Goal: Task Accomplishment & Management: Manage account settings

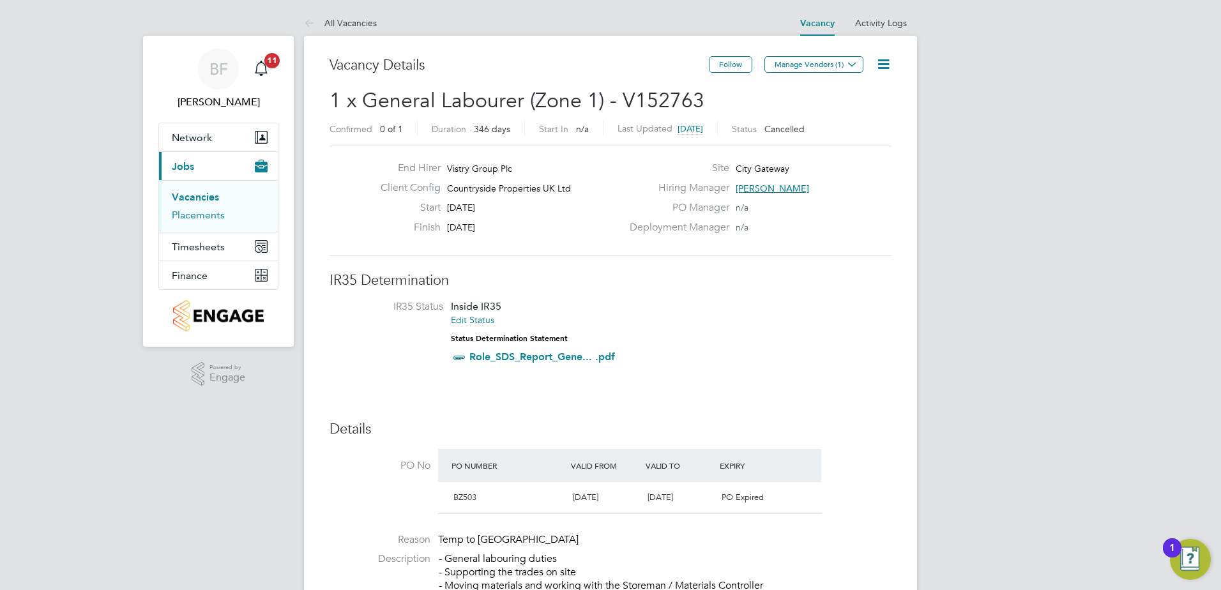
click at [194, 215] on link "Placements" at bounding box center [198, 215] width 53 height 12
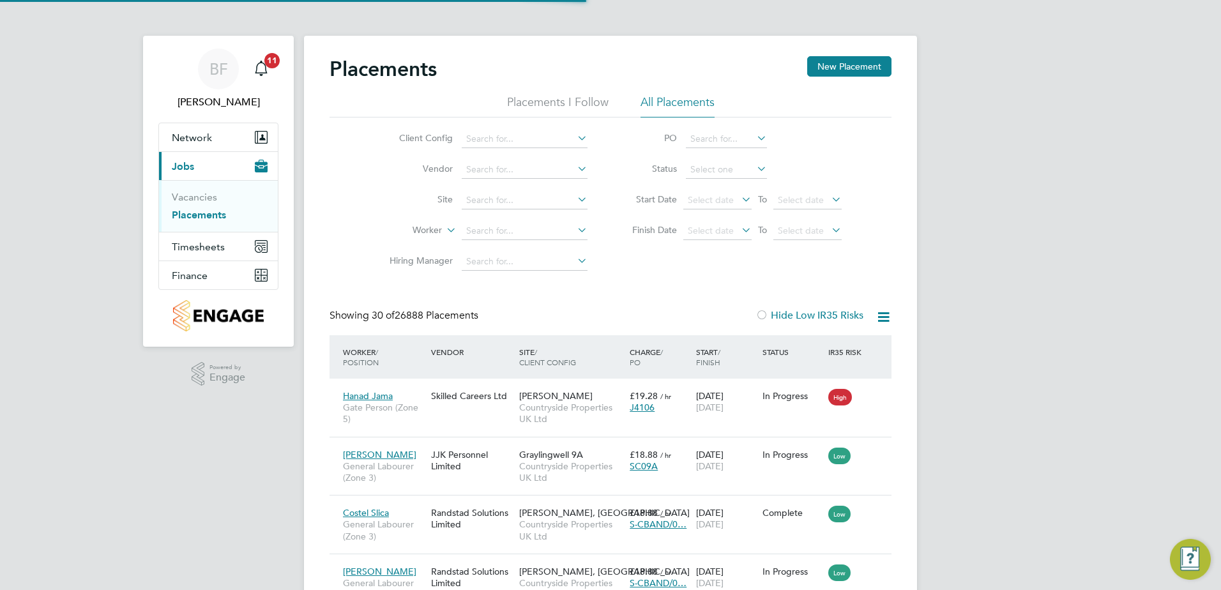
scroll to position [48, 89]
click at [492, 136] on input at bounding box center [525, 139] width 126 height 18
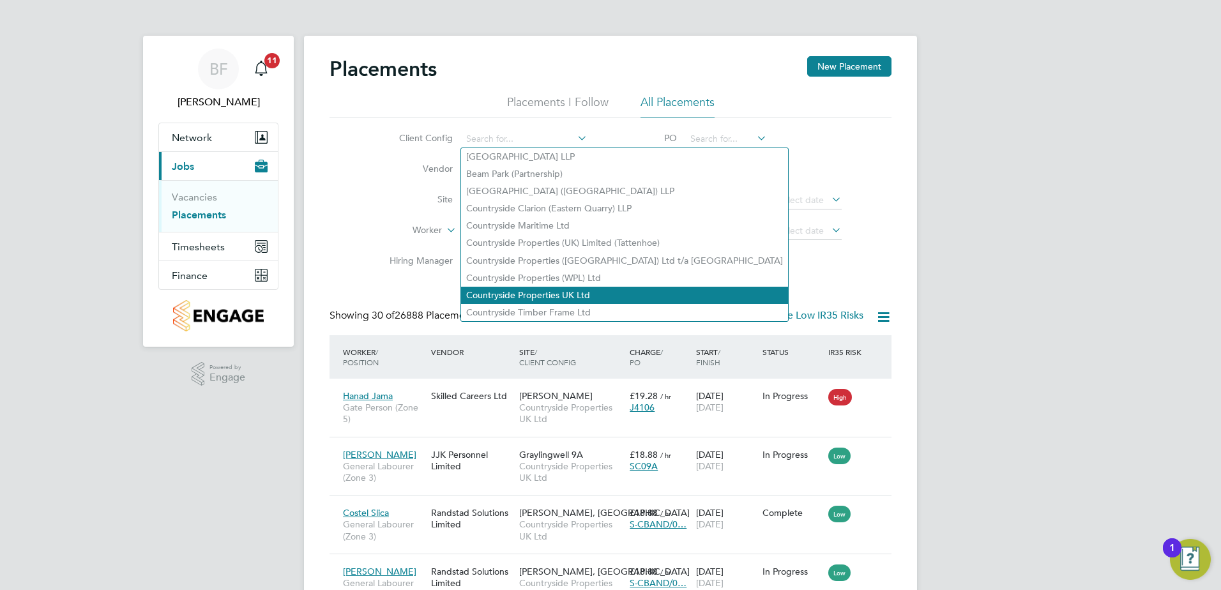
click at [528, 289] on li "Countryside Properties UK Ltd" at bounding box center [624, 295] width 327 height 17
type input "Countryside Properties UK Ltd"
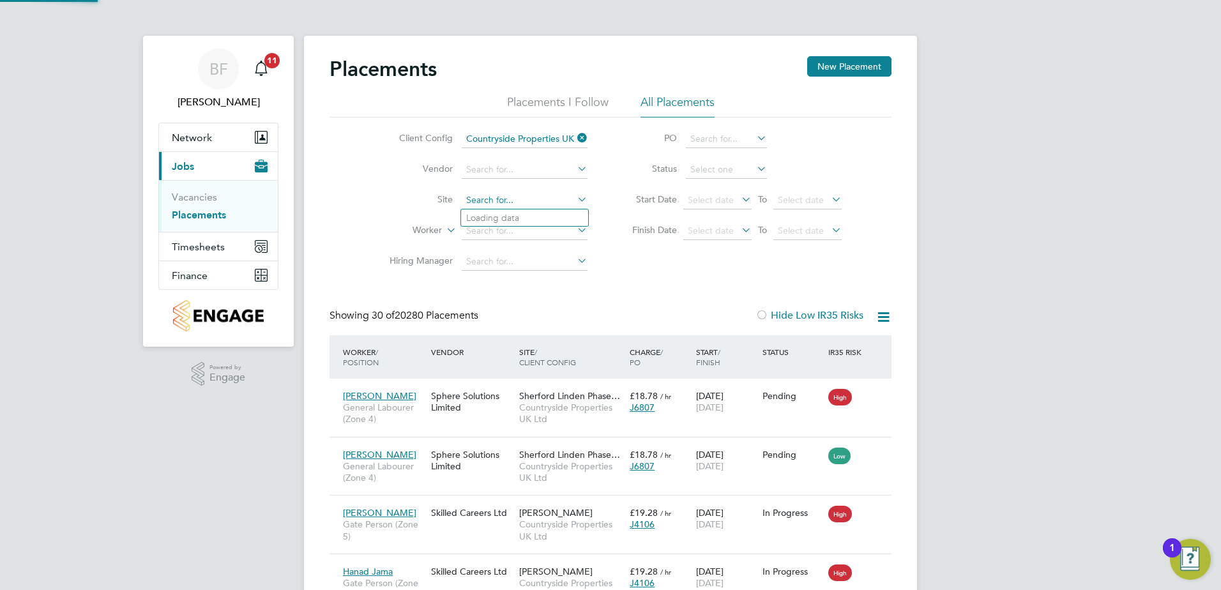
click at [497, 202] on input at bounding box center [525, 201] width 126 height 18
click at [497, 229] on li "City Gateway" at bounding box center [524, 235] width 127 height 17
type input "City Gateway"
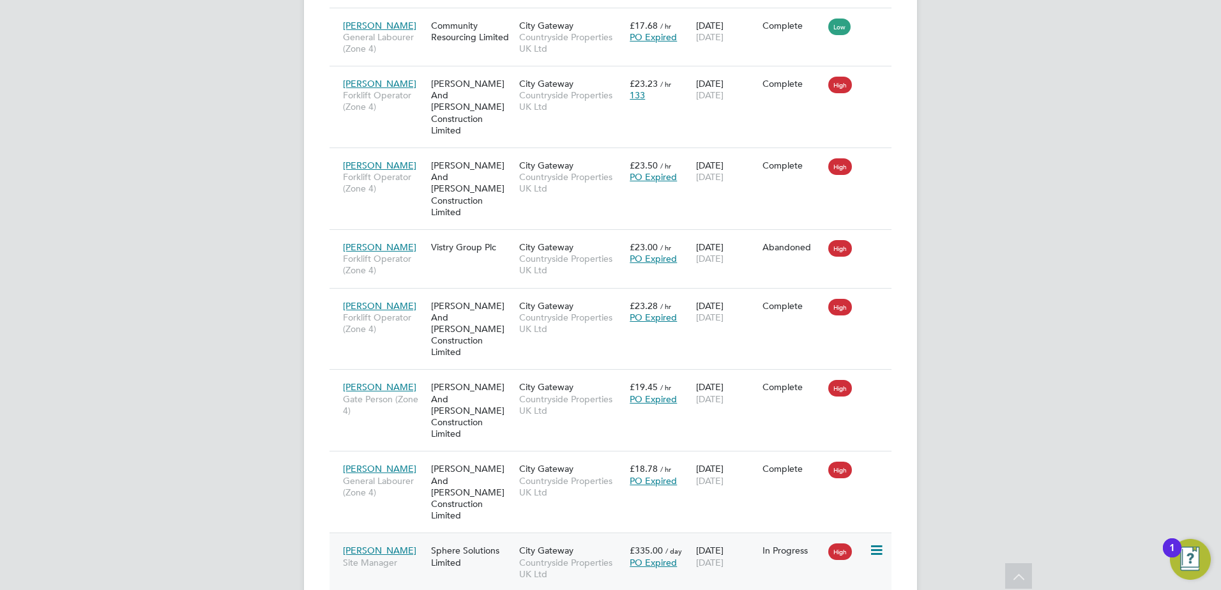
click at [393, 538] on div "[PERSON_NAME] Site Manager" at bounding box center [384, 556] width 88 height 36
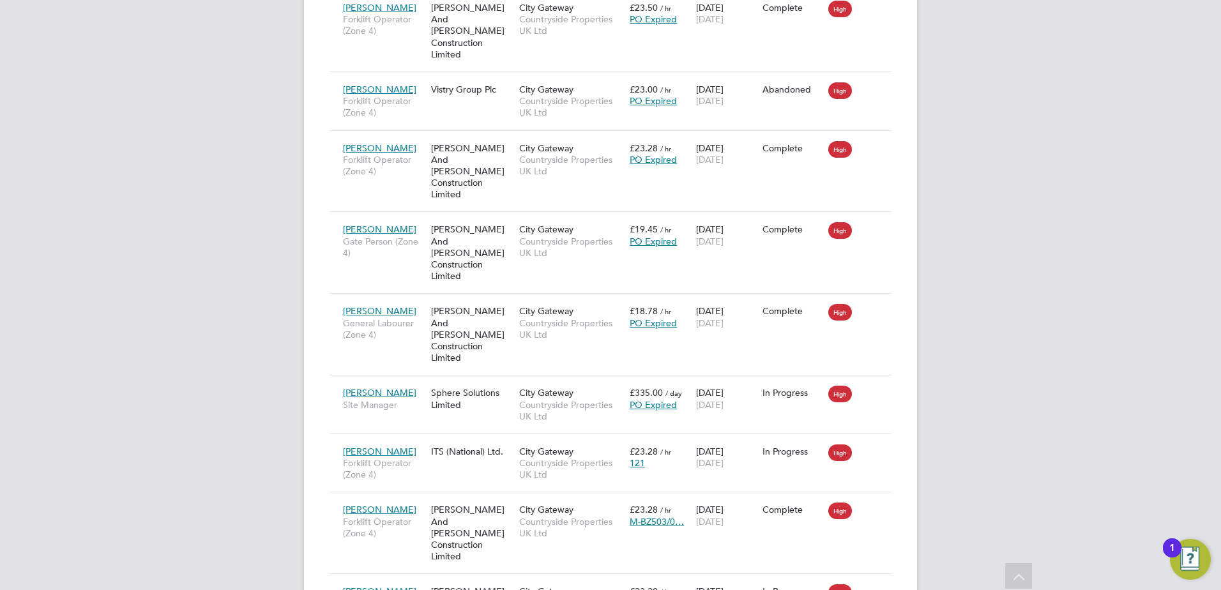
scroll to position [841, 0]
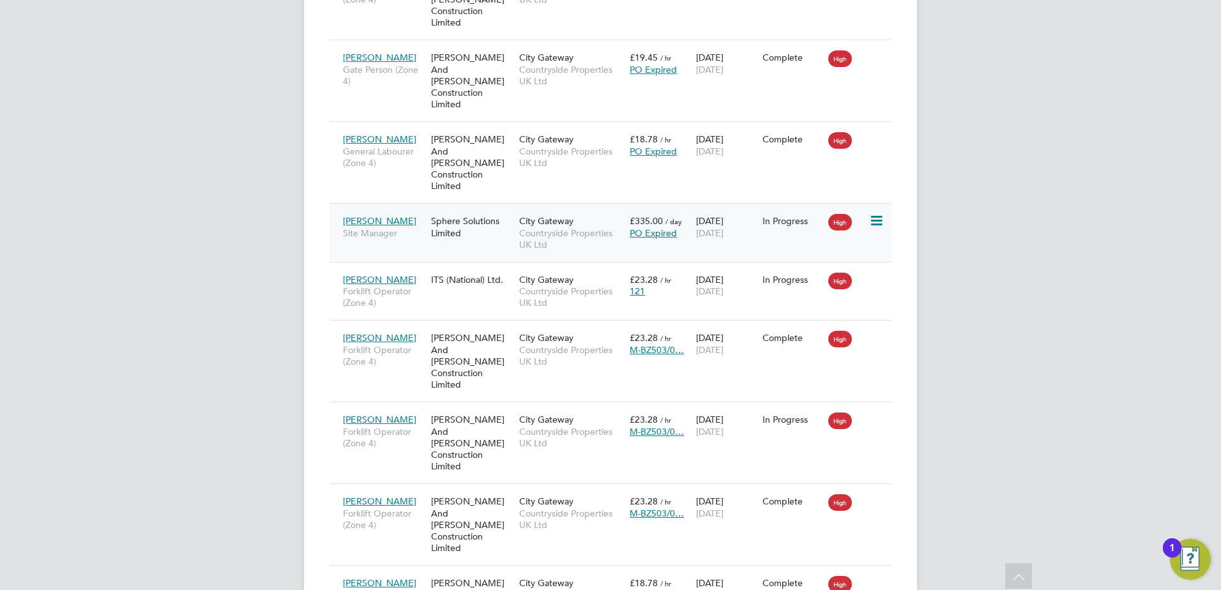
click at [397, 209] on div "[PERSON_NAME] Site Manager" at bounding box center [384, 227] width 88 height 36
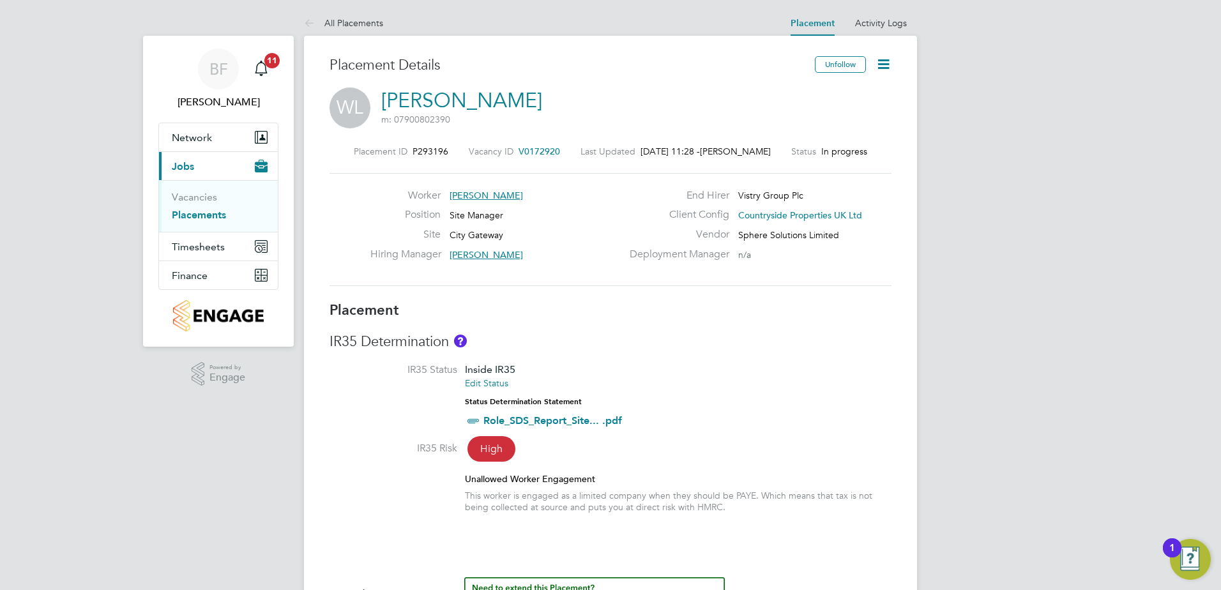
click at [884, 61] on icon at bounding box center [884, 64] width 16 height 16
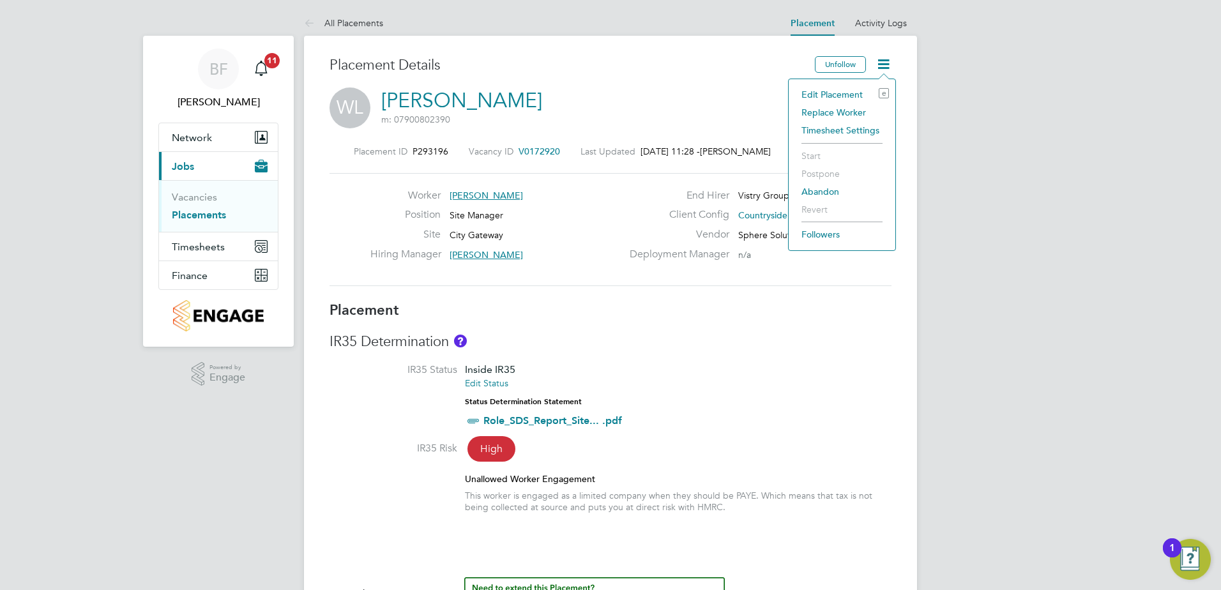
click at [829, 90] on li "Edit Placement e" at bounding box center [842, 95] width 94 height 18
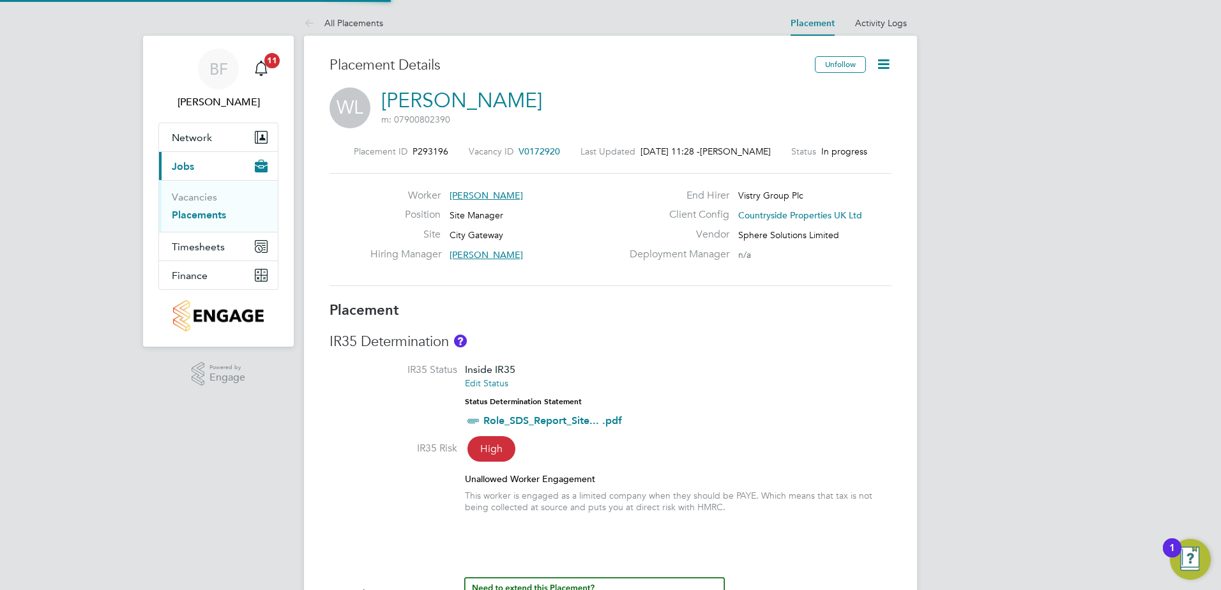
type input "Jamie Hurren"
type input "Frazer Newsome"
type input "[DATE]"
type input "07:30"
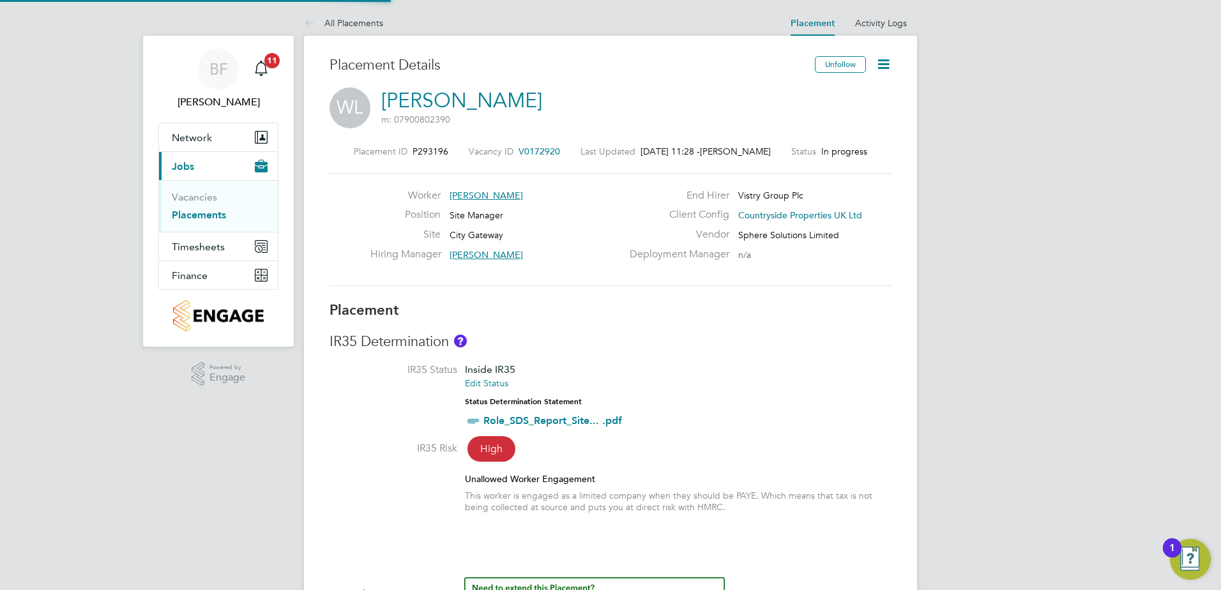
type input "16:30"
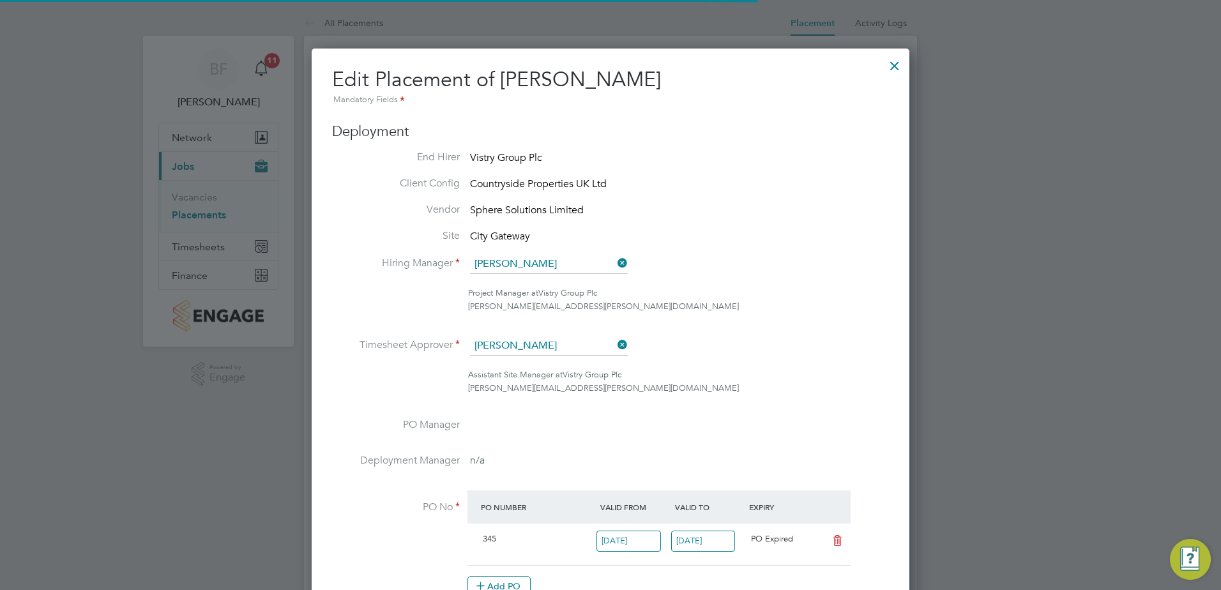
scroll to position [17, 558]
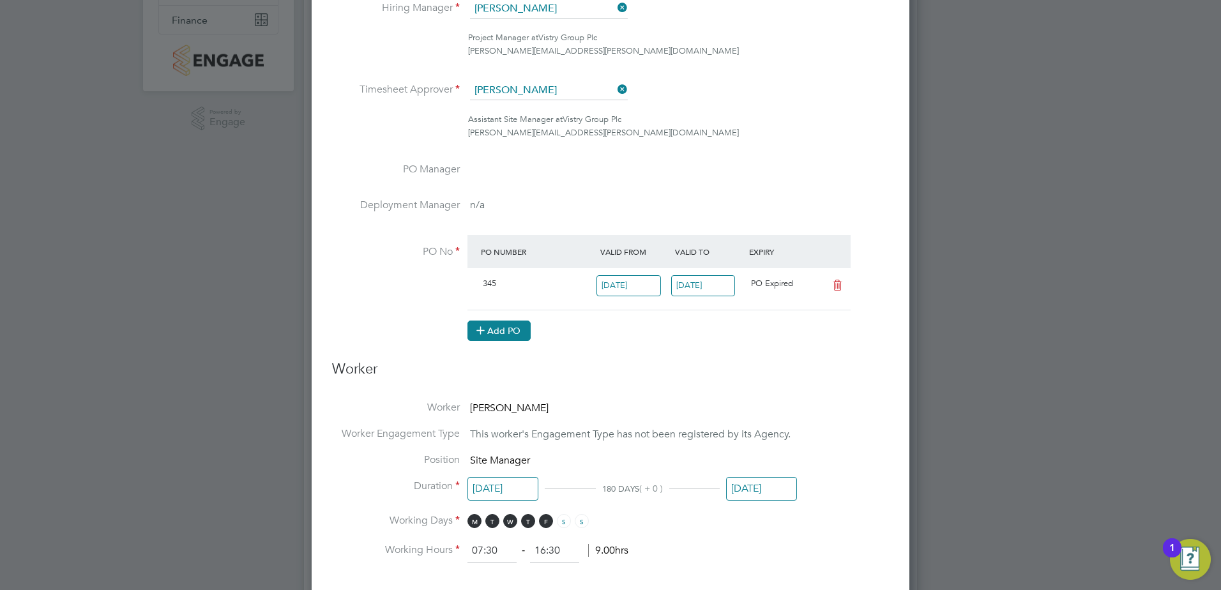
click at [510, 334] on button "Add PO" at bounding box center [499, 331] width 63 height 20
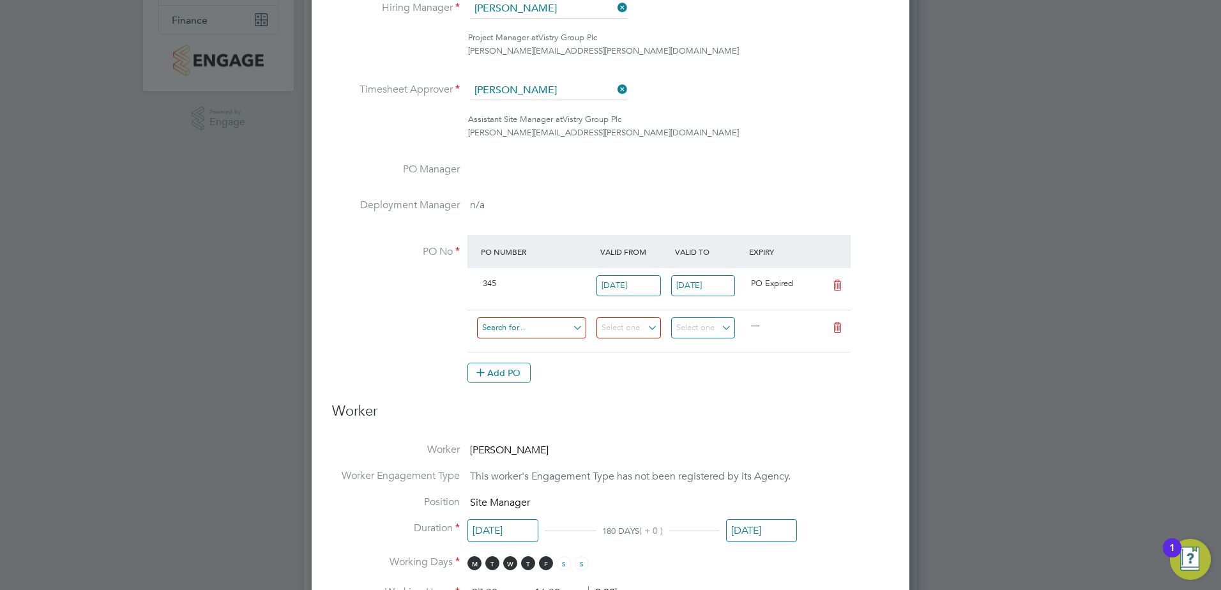
click at [535, 324] on input at bounding box center [531, 327] width 109 height 21
type input "M-BZ503-00345"
click at [542, 362] on li "Use "M-BZ503-00345"" at bounding box center [531, 363] width 110 height 17
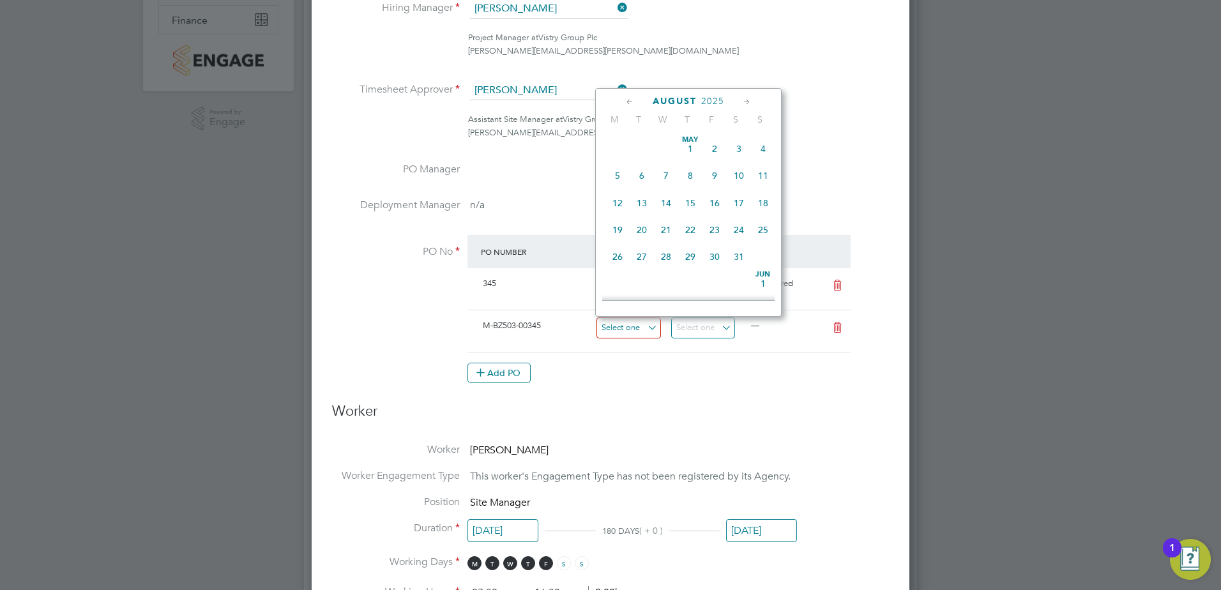
scroll to position [498, 0]
click at [654, 324] on input at bounding box center [629, 327] width 65 height 21
click at [696, 390] on li "PO No PO Number Valid From Valid To Expiry 345 28 Jul 2025 17 Aug 2025 PO Expir…" at bounding box center [610, 316] width 557 height 162
click at [655, 325] on input at bounding box center [629, 327] width 65 height 21
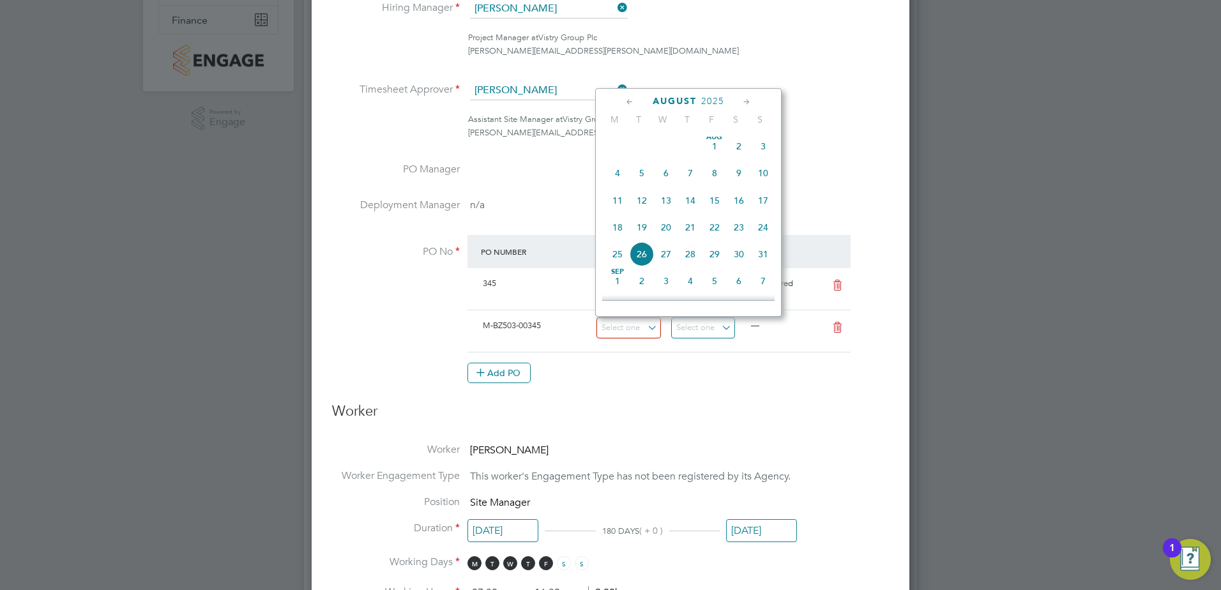
click at [715, 153] on span "Aug 1" at bounding box center [715, 146] width 24 height 24
type input "[DATE]"
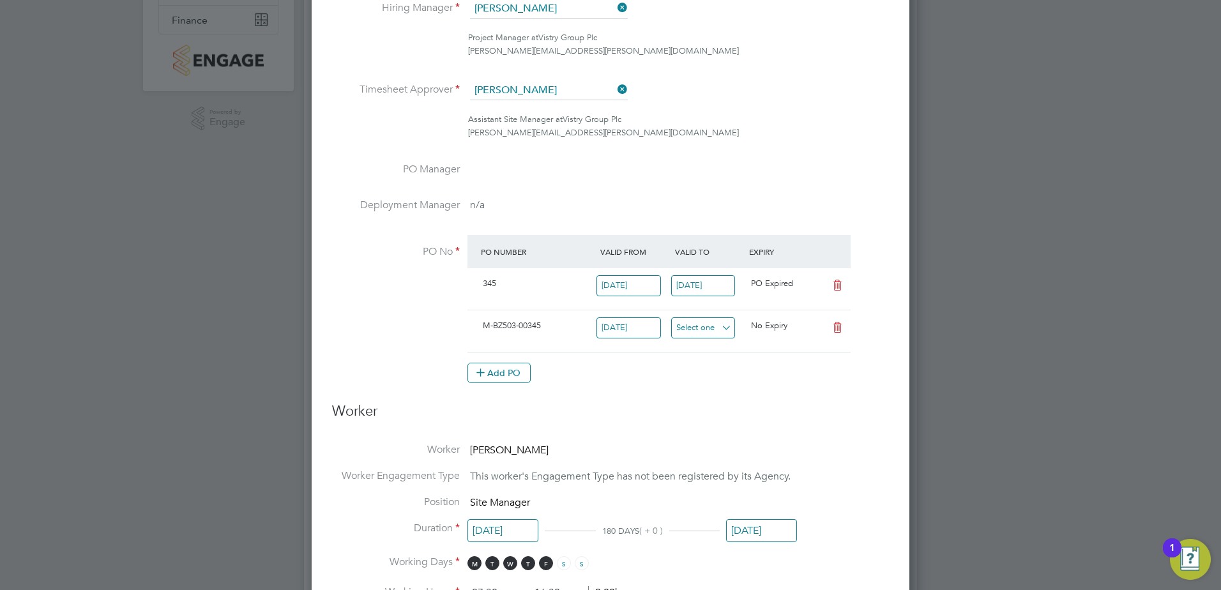
click at [717, 329] on input at bounding box center [703, 327] width 65 height 21
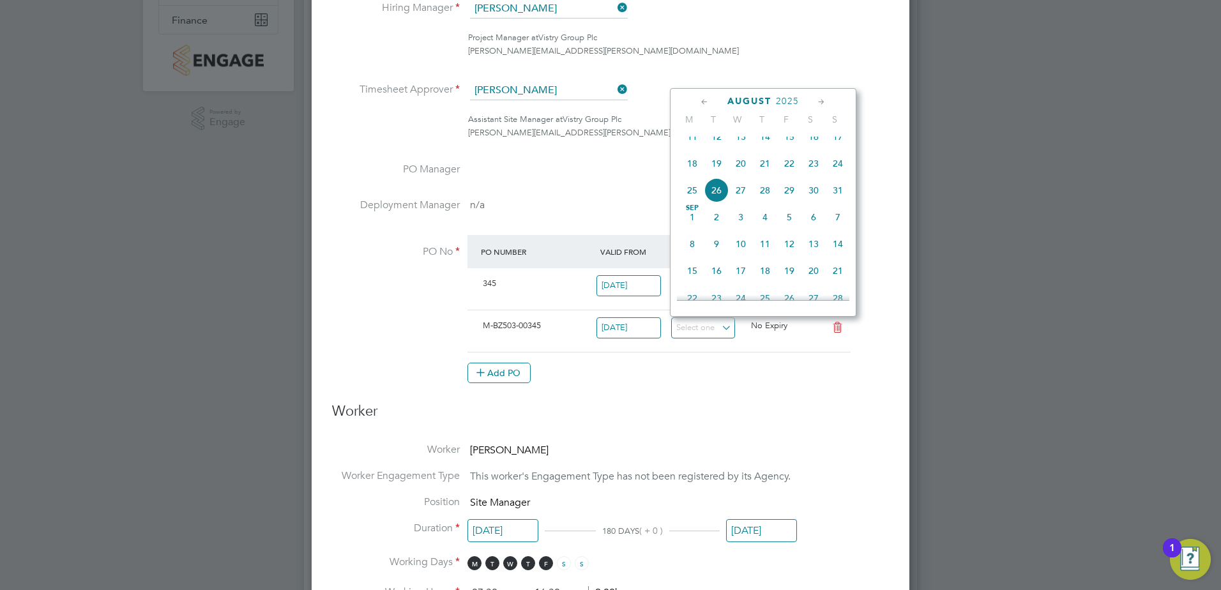
click at [789, 202] on span "29" at bounding box center [789, 190] width 24 height 24
type input "[DATE]"
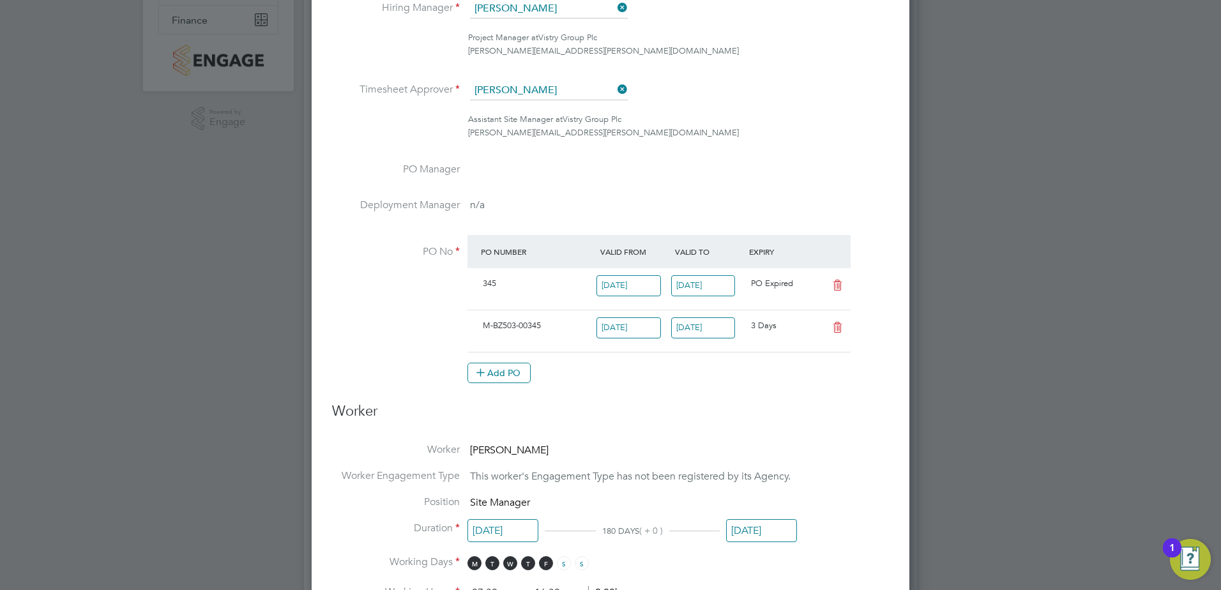
click at [727, 411] on h3 "Worker" at bounding box center [610, 416] width 557 height 29
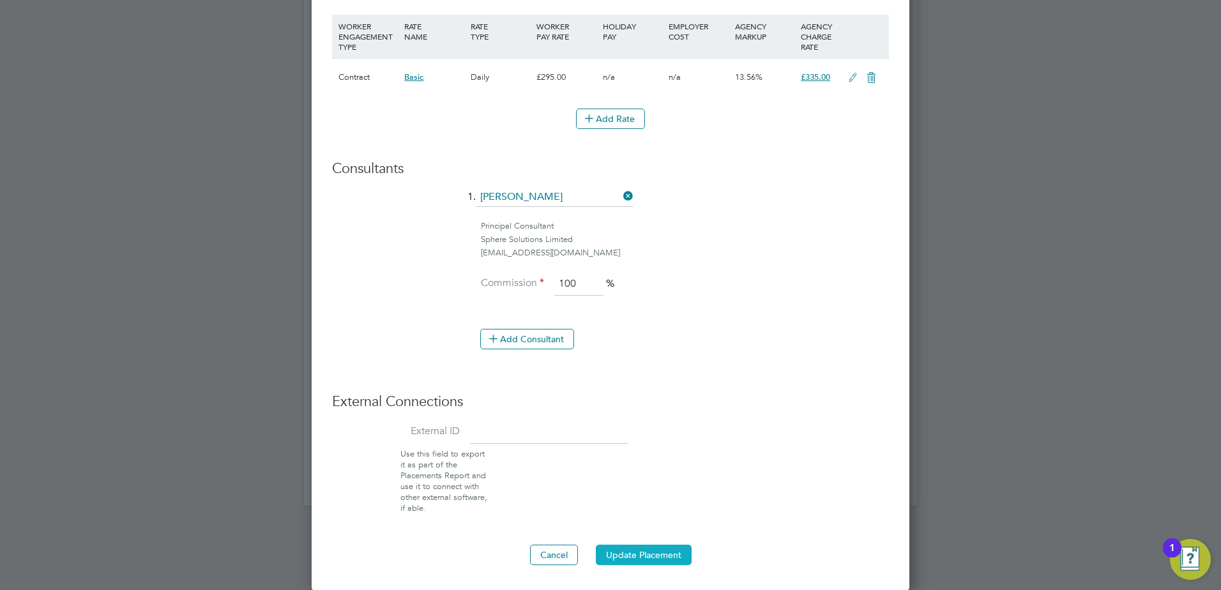
click at [642, 548] on button "Update Placement" at bounding box center [644, 555] width 96 height 20
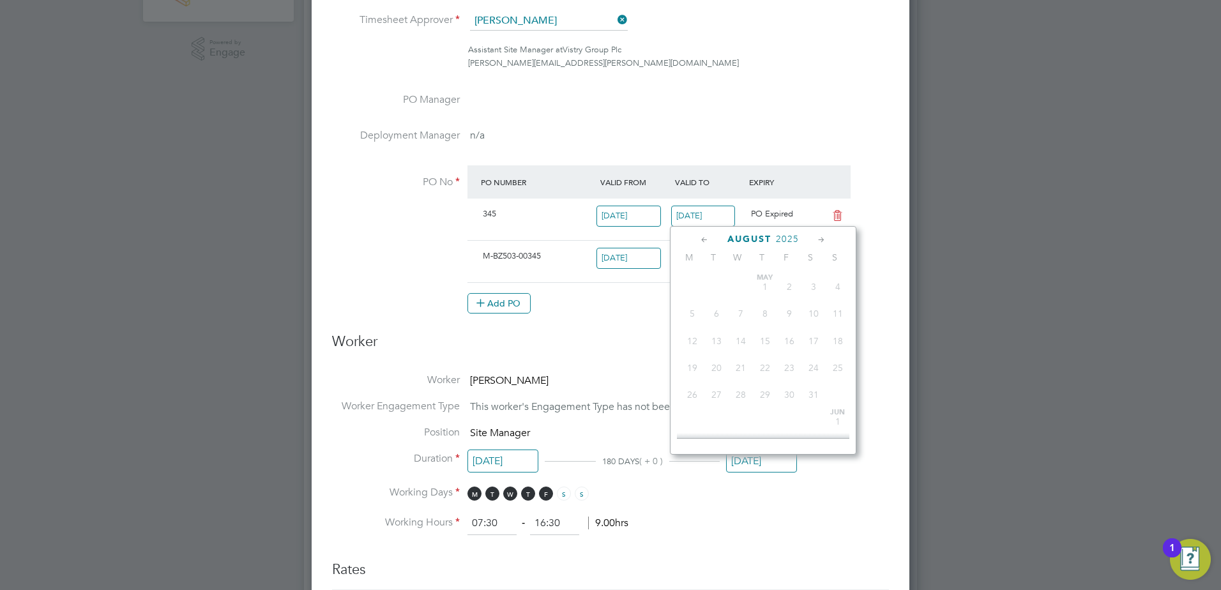
click at [711, 211] on input "17 Aug 2025" at bounding box center [703, 216] width 65 height 21
click at [715, 211] on input "17 Aug 2025" at bounding box center [703, 216] width 65 height 21
click at [841, 116] on li "PO Manager" at bounding box center [610, 111] width 557 height 36
click at [628, 259] on input "[DATE]" at bounding box center [629, 258] width 65 height 21
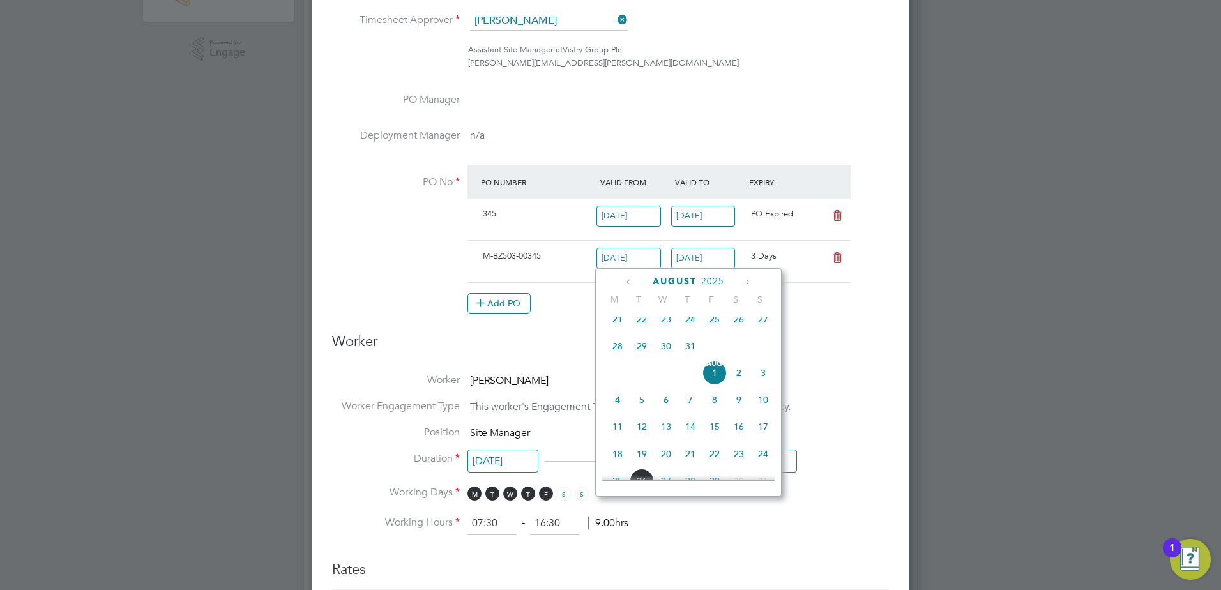
scroll to position [451, 0]
click at [615, 398] on span "18" at bounding box center [618, 390] width 24 height 24
type input "[DATE]"
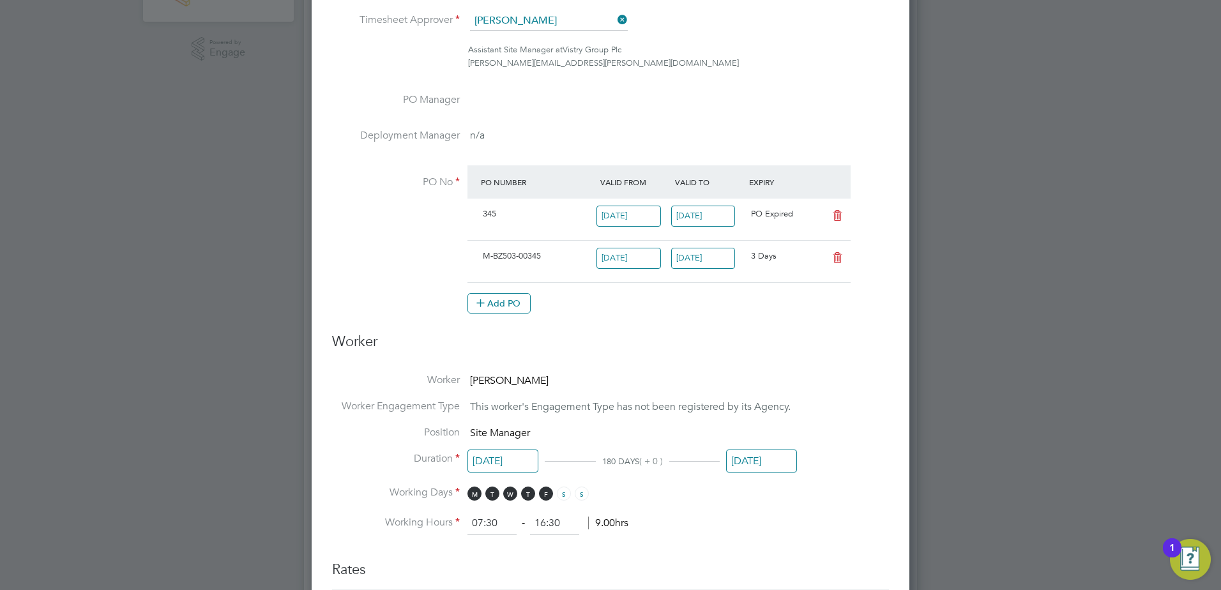
click at [796, 333] on h3 "Worker" at bounding box center [610, 347] width 557 height 29
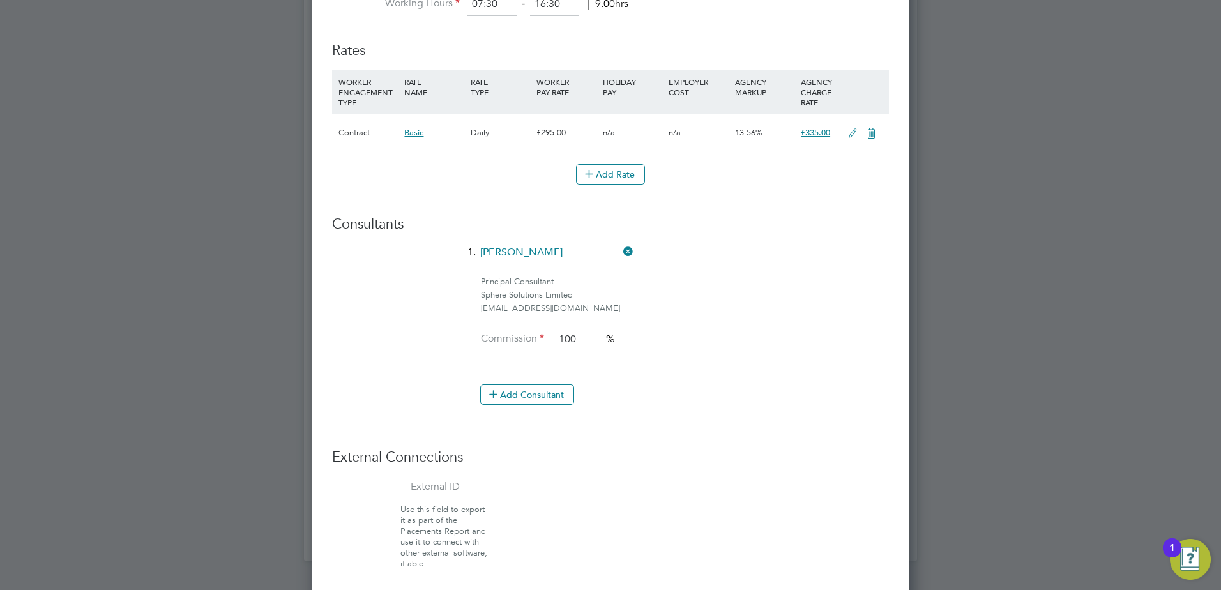
scroll to position [900, 0]
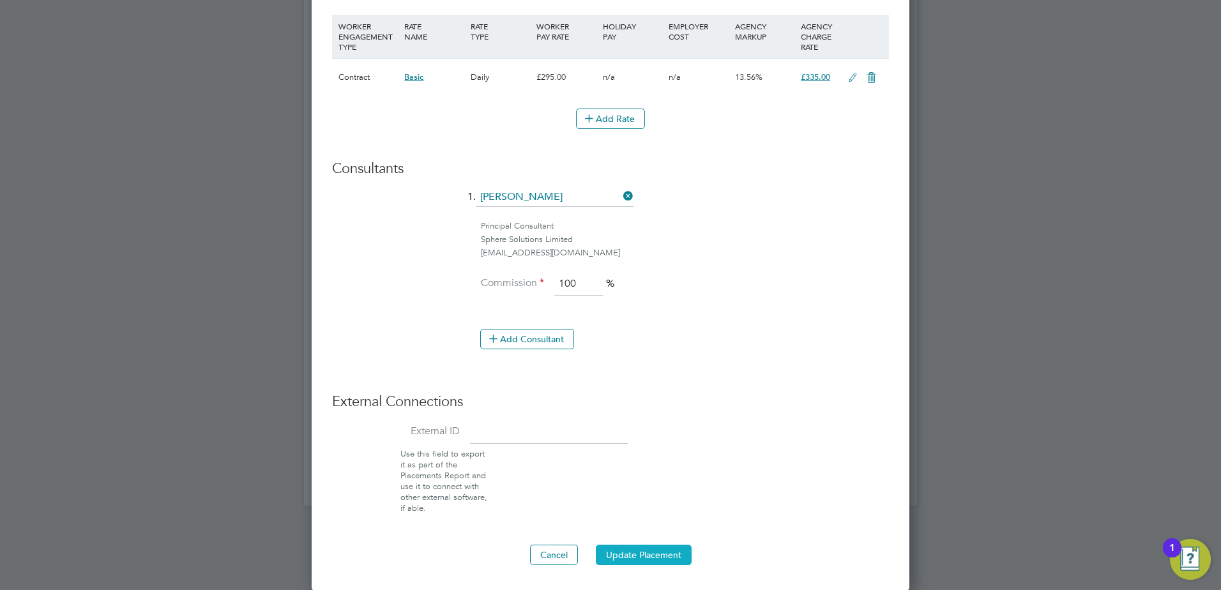
click at [625, 554] on button "Update Placement" at bounding box center [644, 555] width 96 height 20
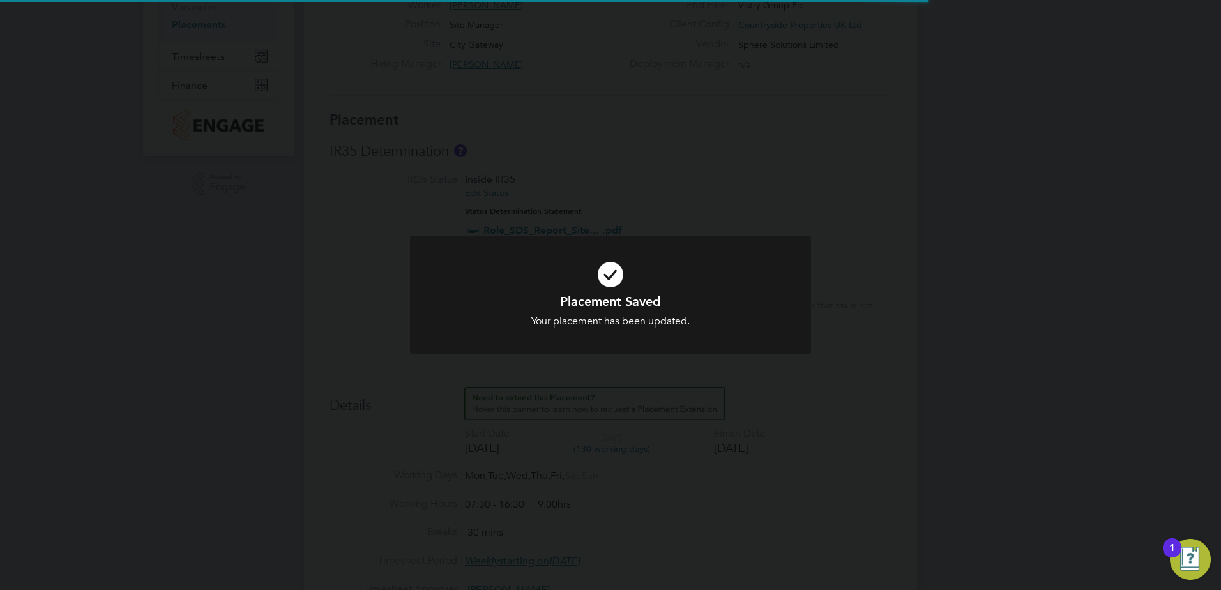
scroll to position [6, 6]
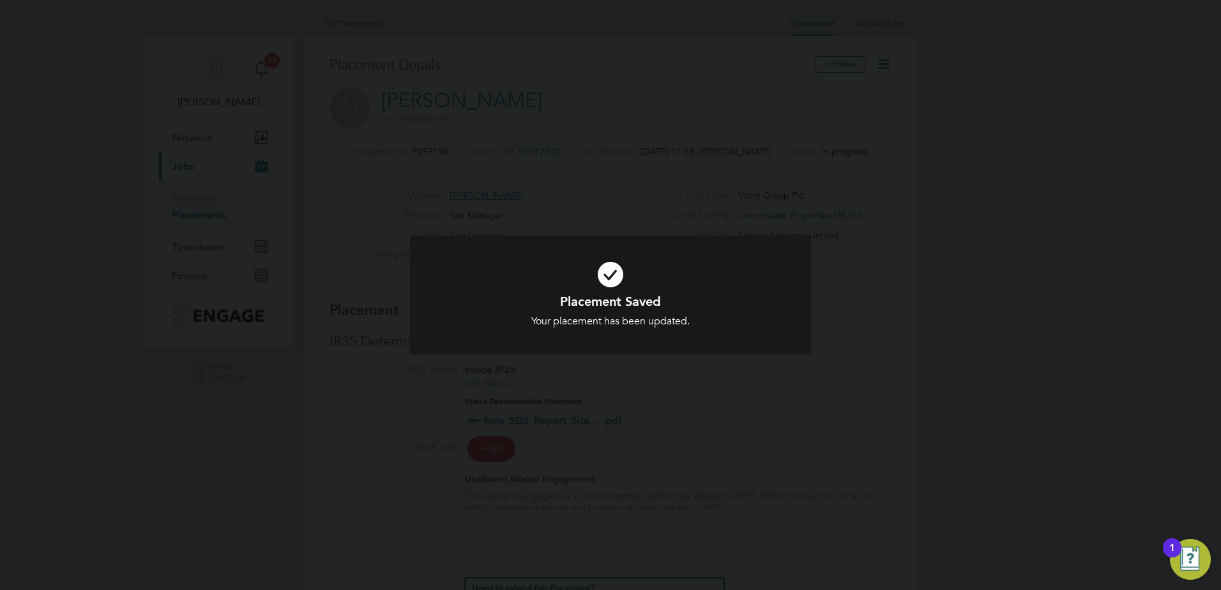
click at [867, 324] on div "Placement Saved Your placement has been updated. Cancel Okay" at bounding box center [610, 295] width 1221 height 590
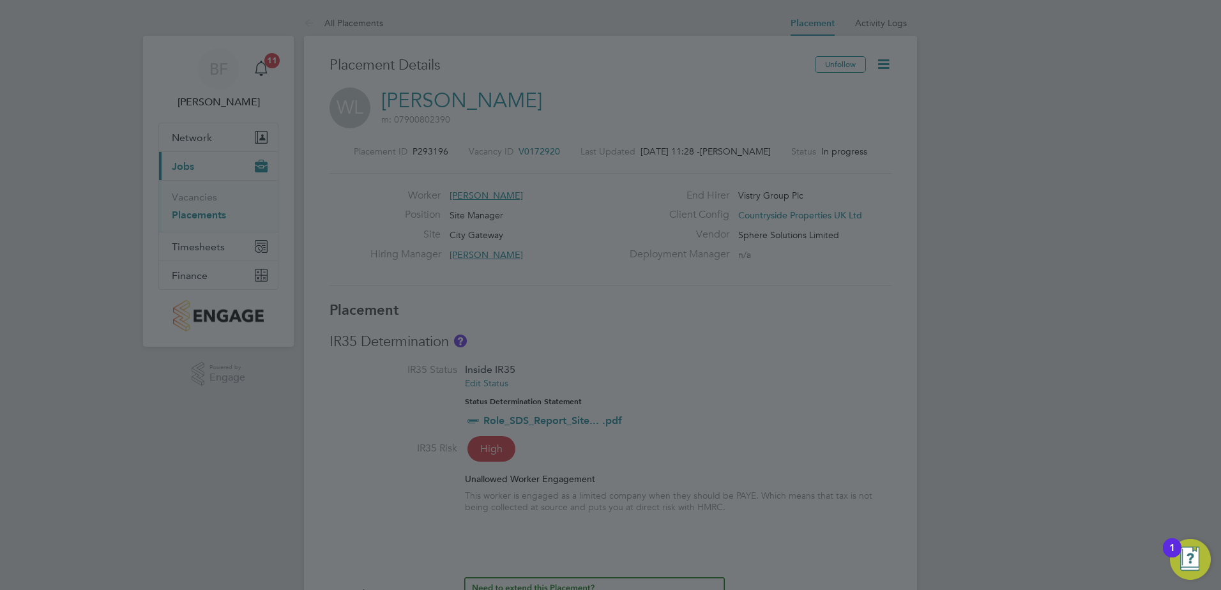
click at [779, 332] on div at bounding box center [610, 295] width 1221 height 590
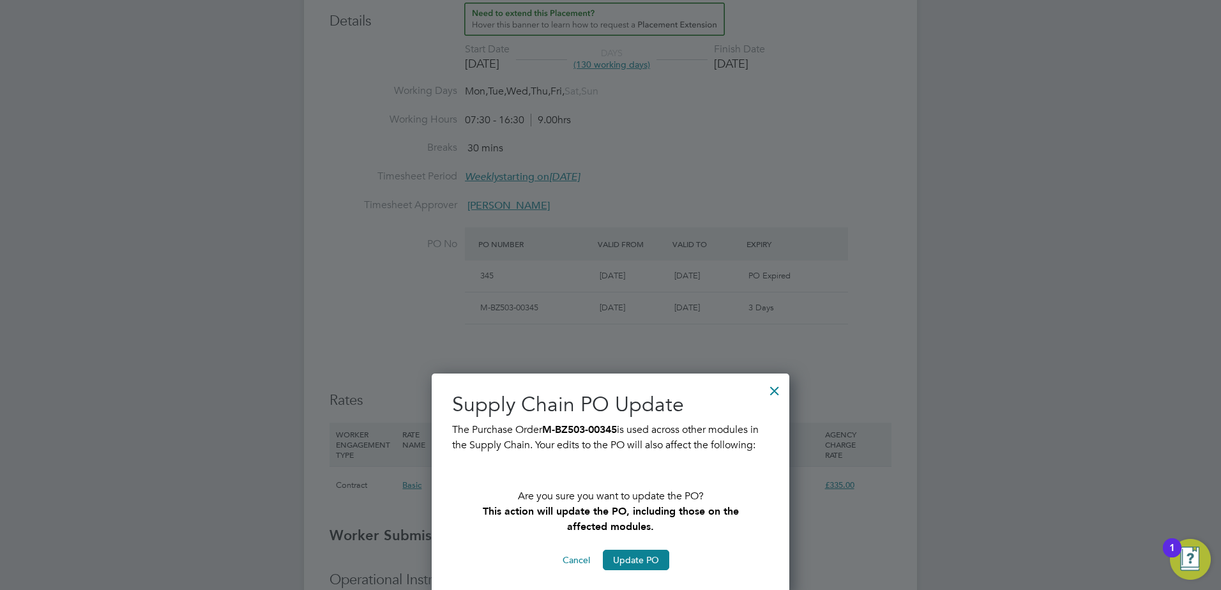
scroll to position [830, 0]
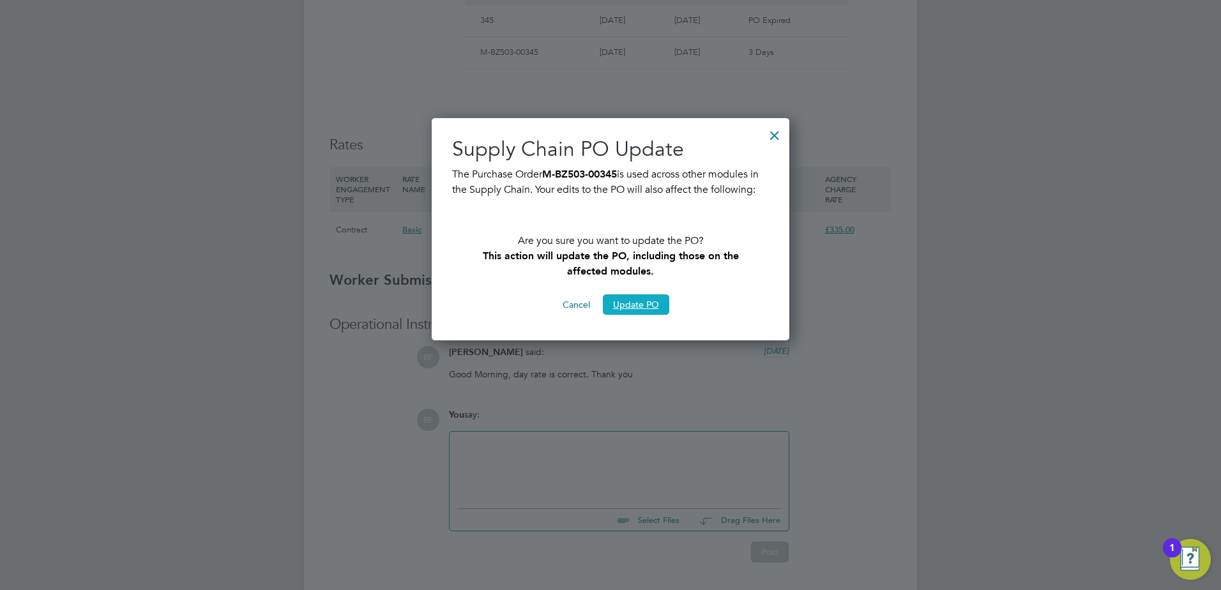
click at [630, 307] on button "Update PO" at bounding box center [636, 304] width 66 height 20
click at [635, 303] on button "Update PO" at bounding box center [636, 304] width 66 height 20
click at [706, 298] on div "Cancel Update PO" at bounding box center [610, 304] width 317 height 20
click at [632, 301] on button "Update PO" at bounding box center [636, 304] width 66 height 20
click at [633, 301] on button "Update PO" at bounding box center [636, 304] width 66 height 20
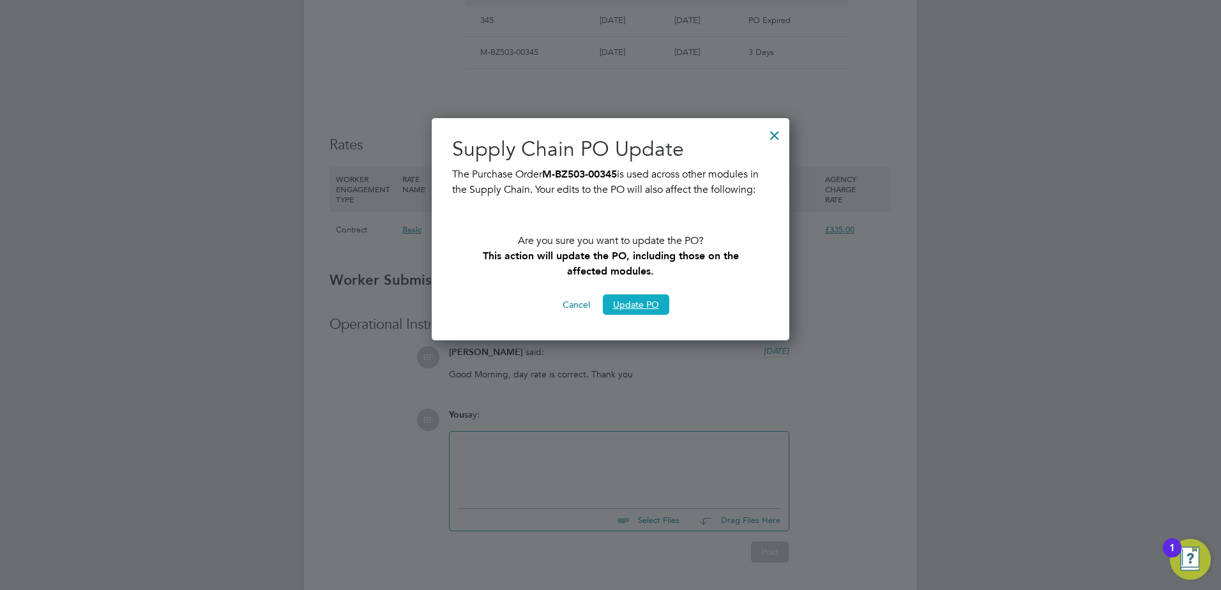
click at [634, 302] on button "Update PO" at bounding box center [636, 304] width 66 height 20
click at [634, 303] on button "Update PO" at bounding box center [636, 304] width 66 height 20
click at [635, 303] on button "Update PO" at bounding box center [636, 304] width 66 height 20
click at [637, 304] on button "Update PO" at bounding box center [636, 304] width 66 height 20
click at [638, 305] on button "Update PO" at bounding box center [636, 304] width 66 height 20
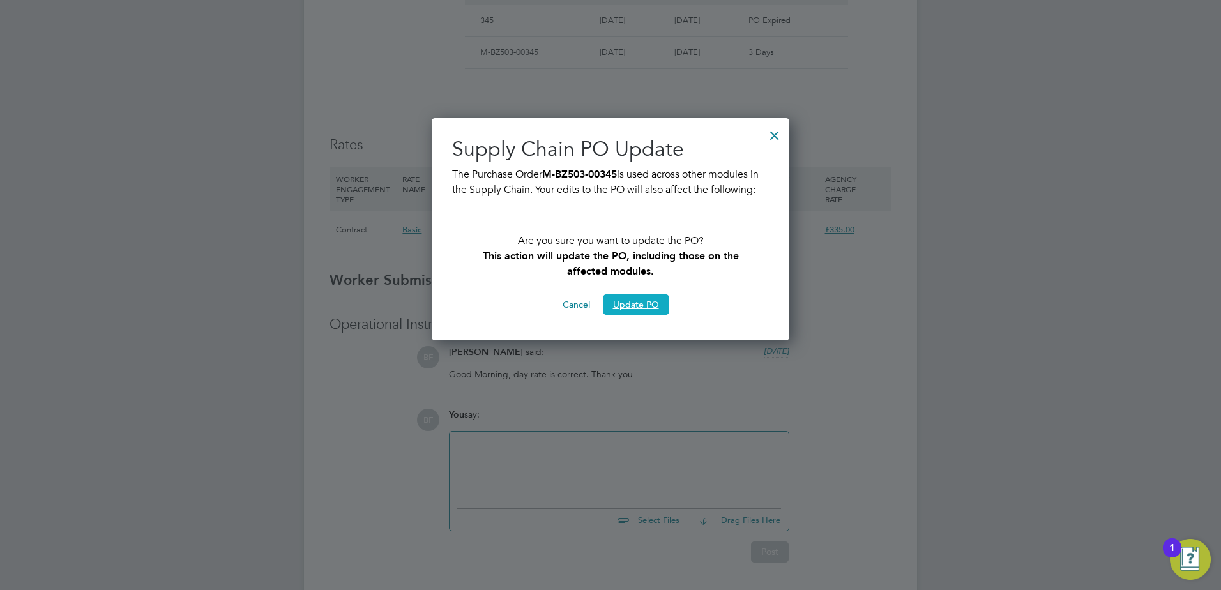
click at [638, 305] on button "Update PO" at bounding box center [636, 304] width 66 height 20
click at [639, 306] on button "Update PO" at bounding box center [636, 304] width 66 height 20
click at [641, 307] on button "Update PO" at bounding box center [636, 304] width 66 height 20
click at [775, 136] on div at bounding box center [774, 132] width 23 height 23
click at [872, 394] on div at bounding box center [610, 295] width 1221 height 590
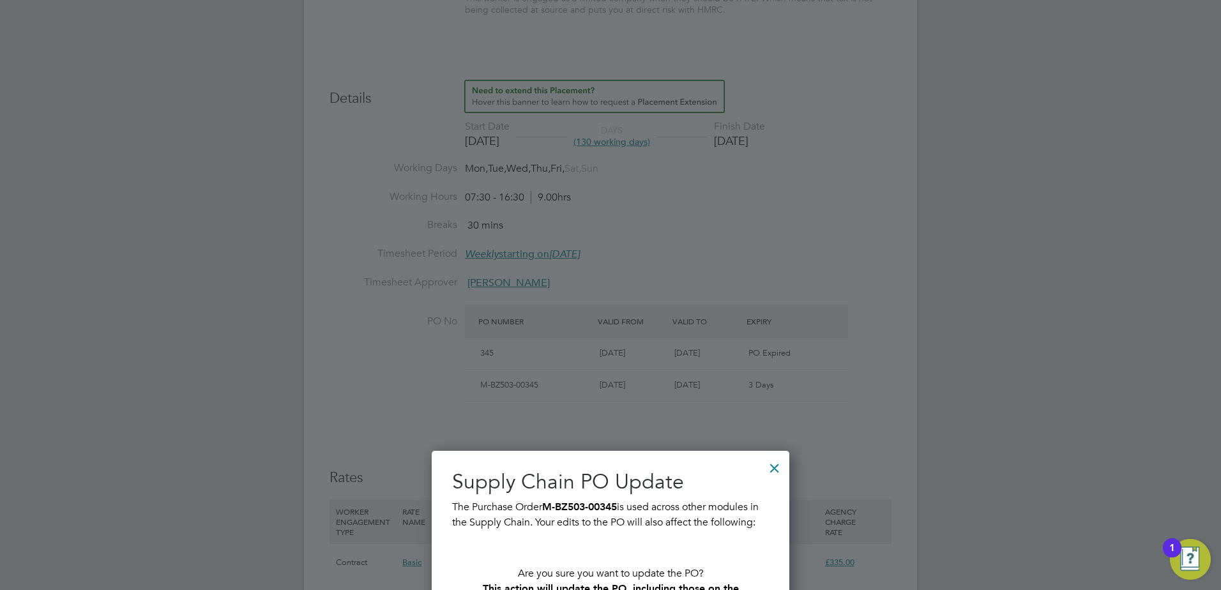
scroll to position [575, 0]
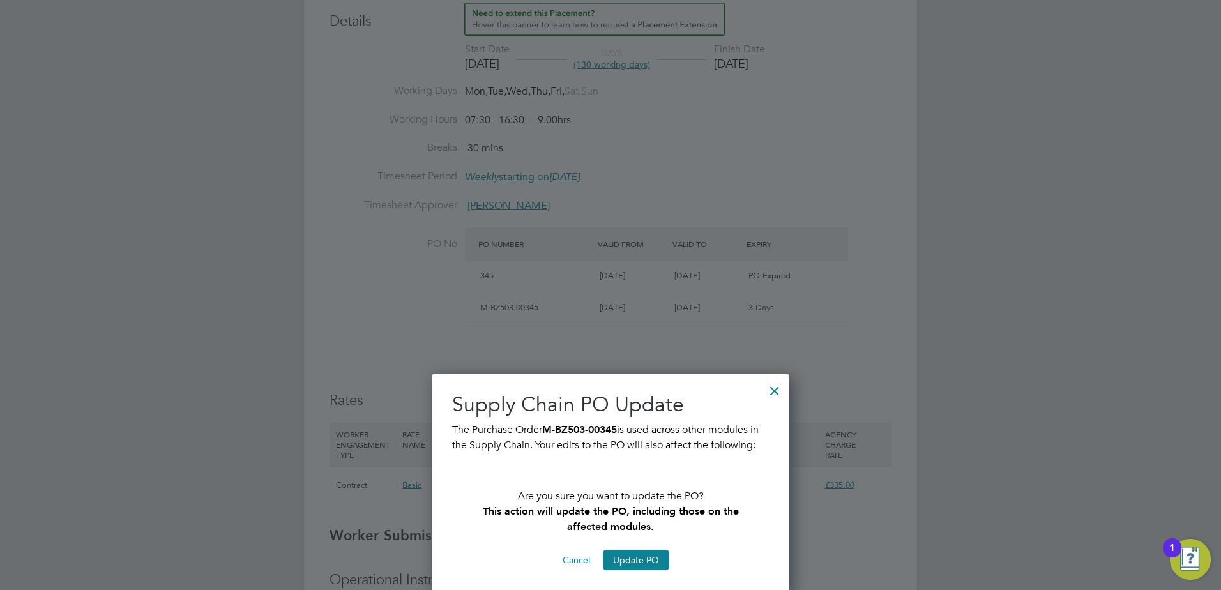
click at [775, 384] on div at bounding box center [774, 387] width 23 height 23
click at [775, 385] on div at bounding box center [774, 387] width 23 height 23
click at [578, 557] on button "Cancel" at bounding box center [576, 560] width 48 height 20
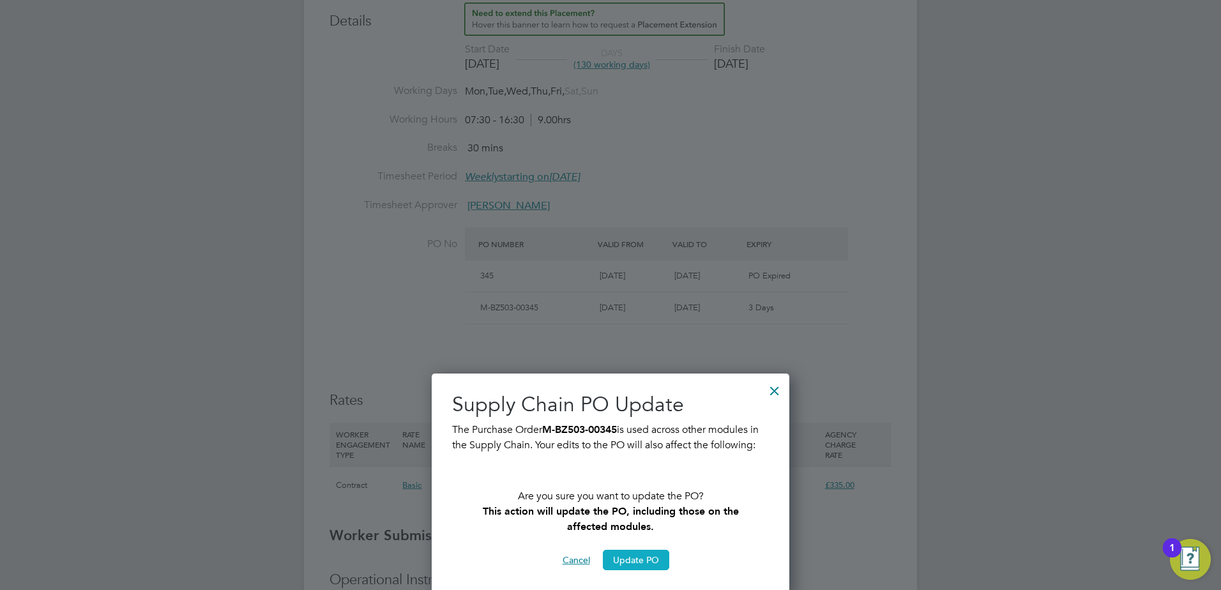
click at [643, 559] on button "Update PO" at bounding box center [636, 560] width 66 height 20
click at [641, 559] on button "Update PO" at bounding box center [636, 560] width 66 height 20
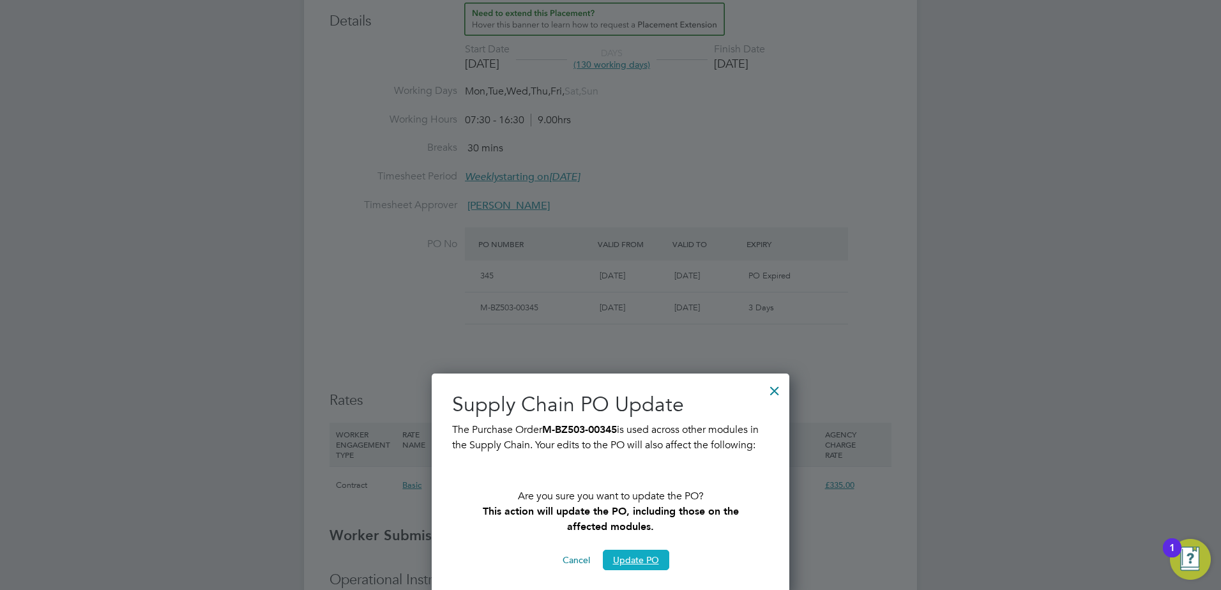
click at [642, 560] on button "Update PO" at bounding box center [636, 560] width 66 height 20
click at [642, 561] on button "Update PO" at bounding box center [636, 560] width 66 height 20
